Goal: Navigation & Orientation: Find specific page/section

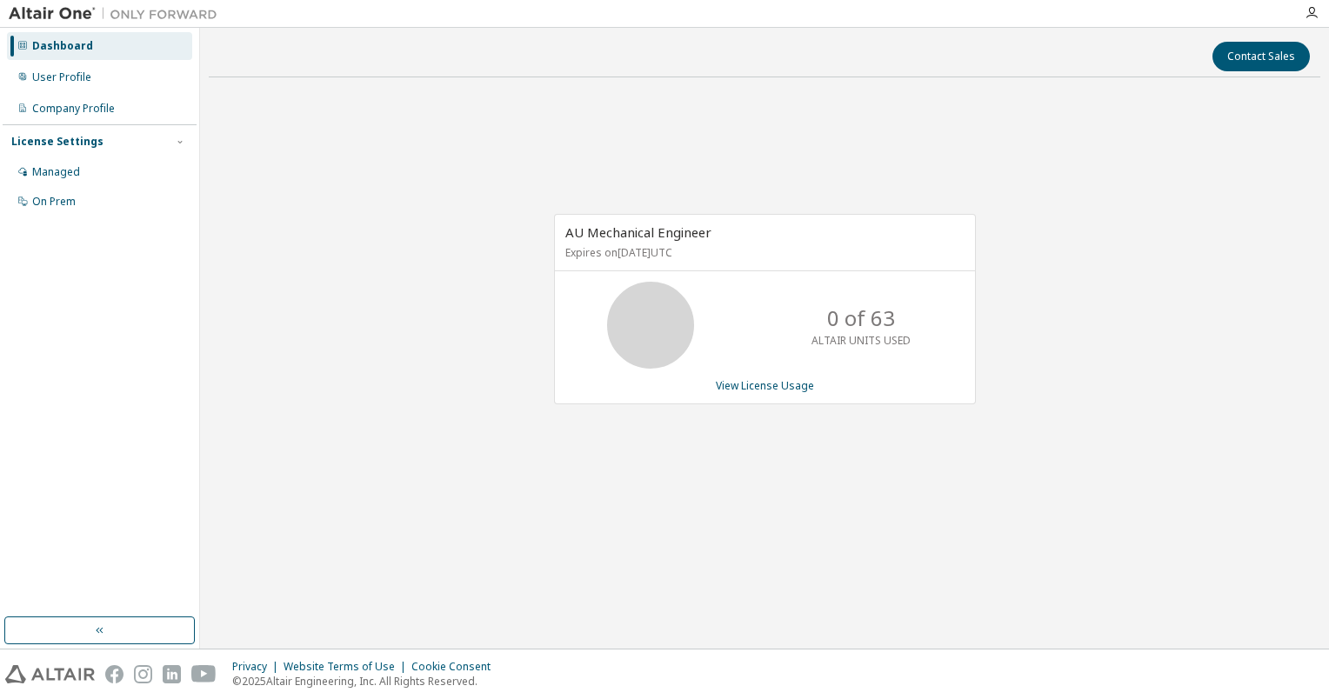
drag, startPoint x: 1102, startPoint y: 489, endPoint x: 1236, endPoint y: 52, distance: 456.6
click at [1103, 487] on div "AU Mechanical Engineer Expires on [DATE] UTC 0 of 63 ALTAIR UNITS USED View Lic…" at bounding box center [764, 318] width 1111 height 455
